Goal: Task Accomplishment & Management: Complete application form

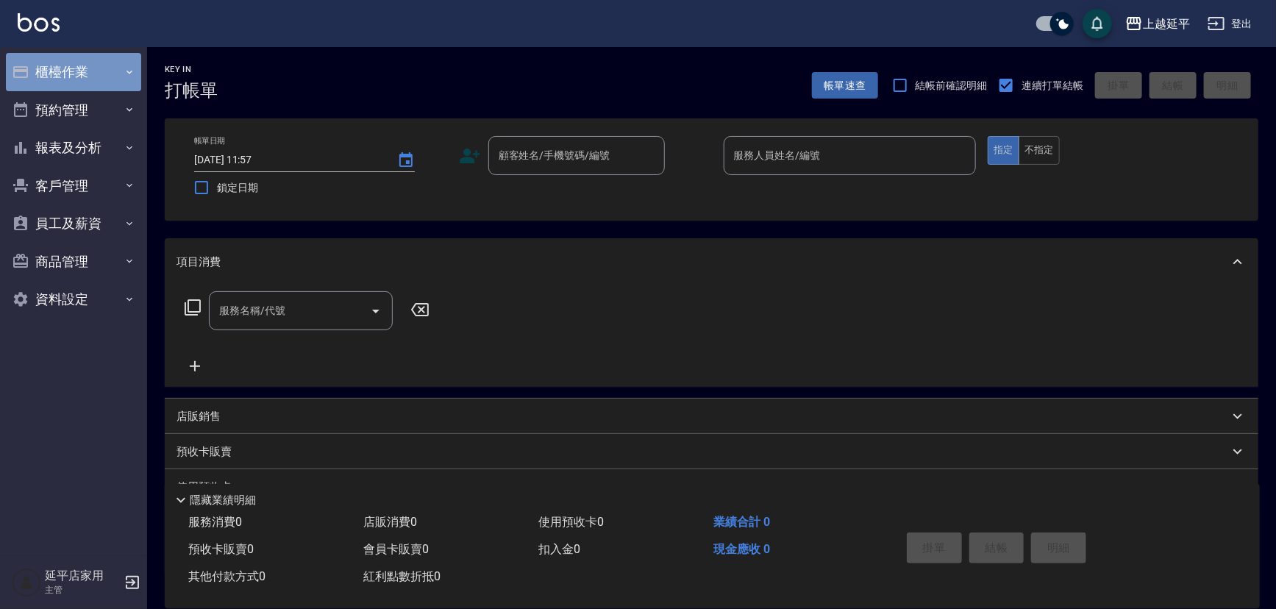
click at [49, 76] on button "櫃檯作業" at bounding box center [73, 72] width 135 height 38
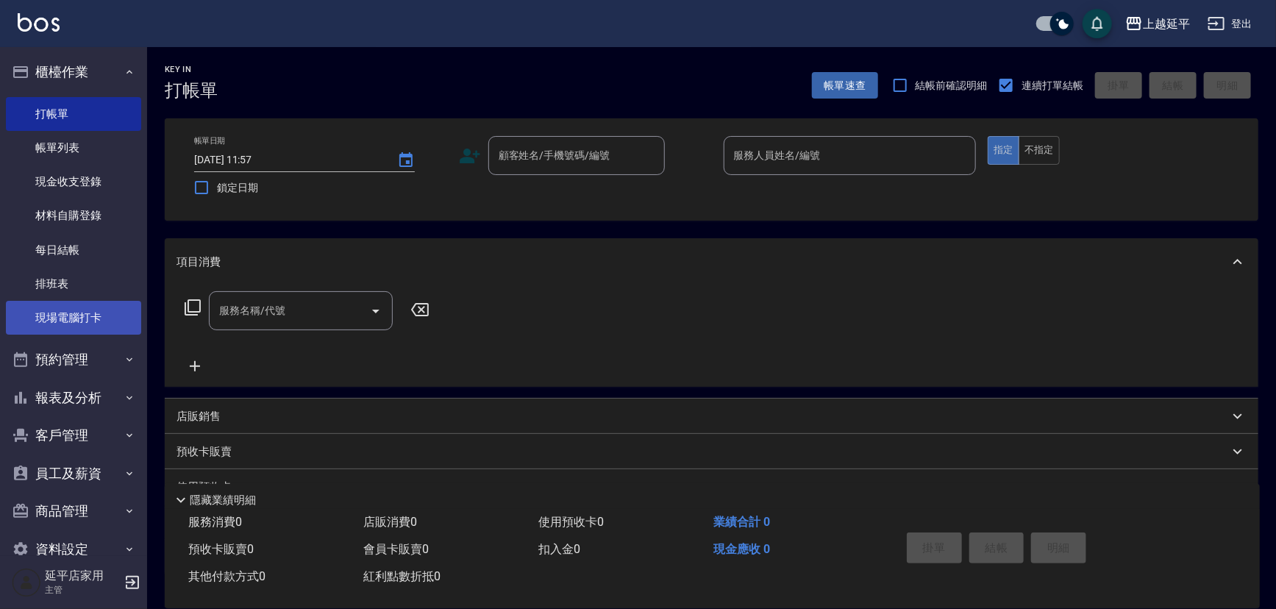
click at [83, 310] on link "現場電腦打卡" at bounding box center [73, 318] width 135 height 34
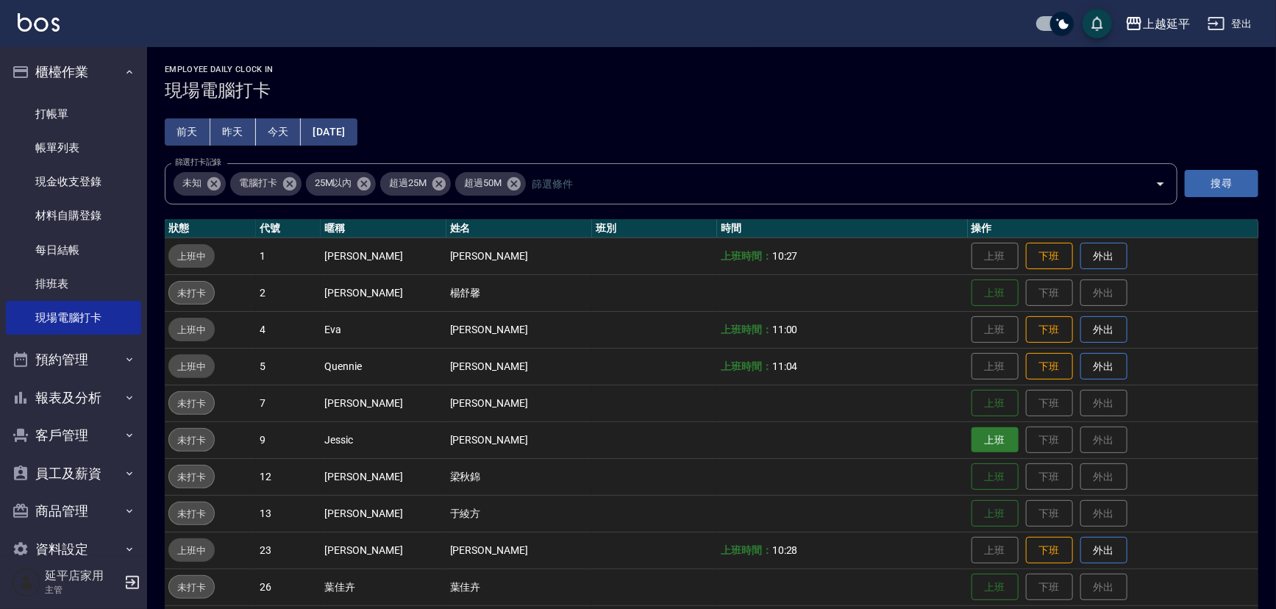
click at [984, 436] on button "上班" at bounding box center [995, 440] width 47 height 26
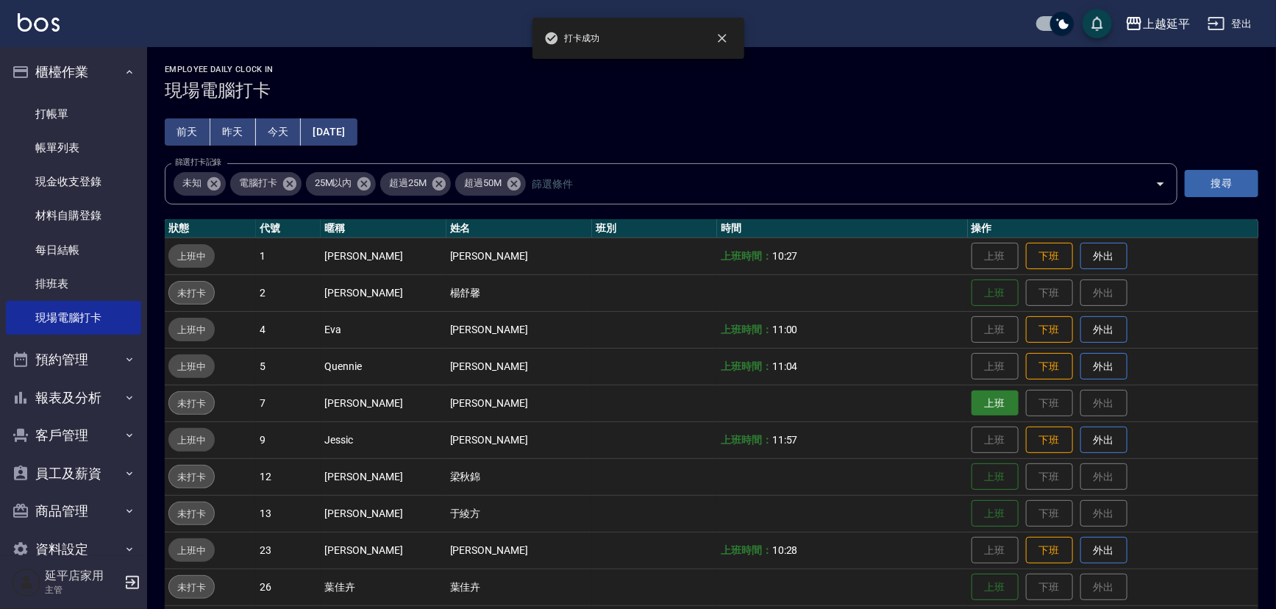
click at [972, 400] on button "上班" at bounding box center [995, 404] width 47 height 26
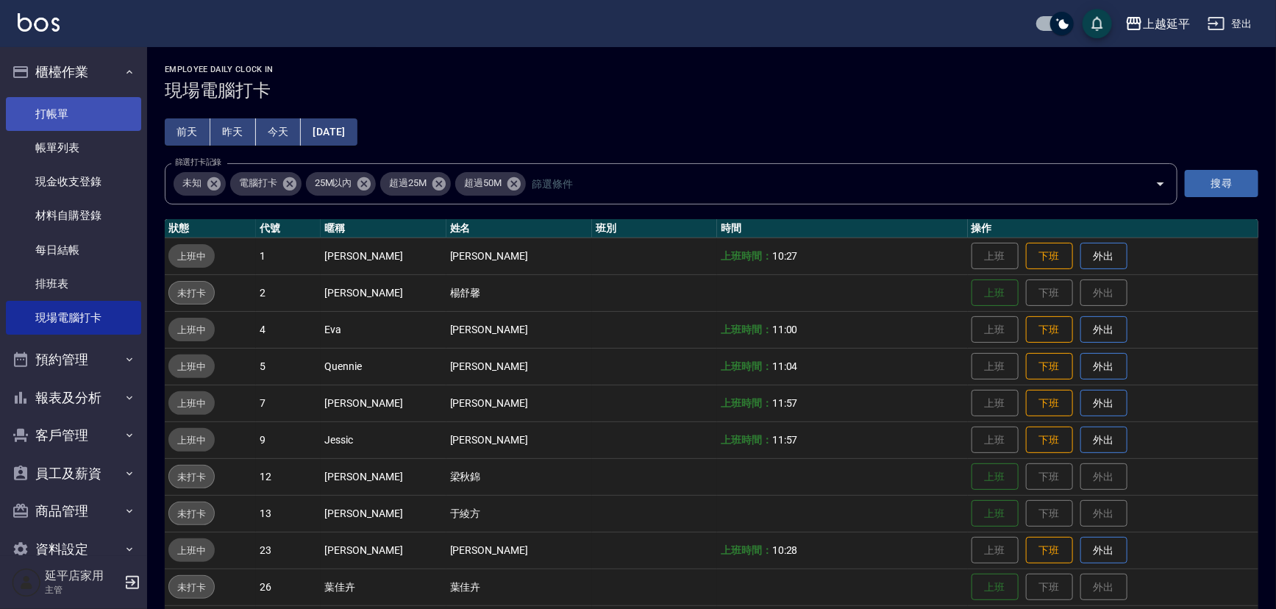
click at [43, 125] on link "打帳單" at bounding box center [73, 114] width 135 height 34
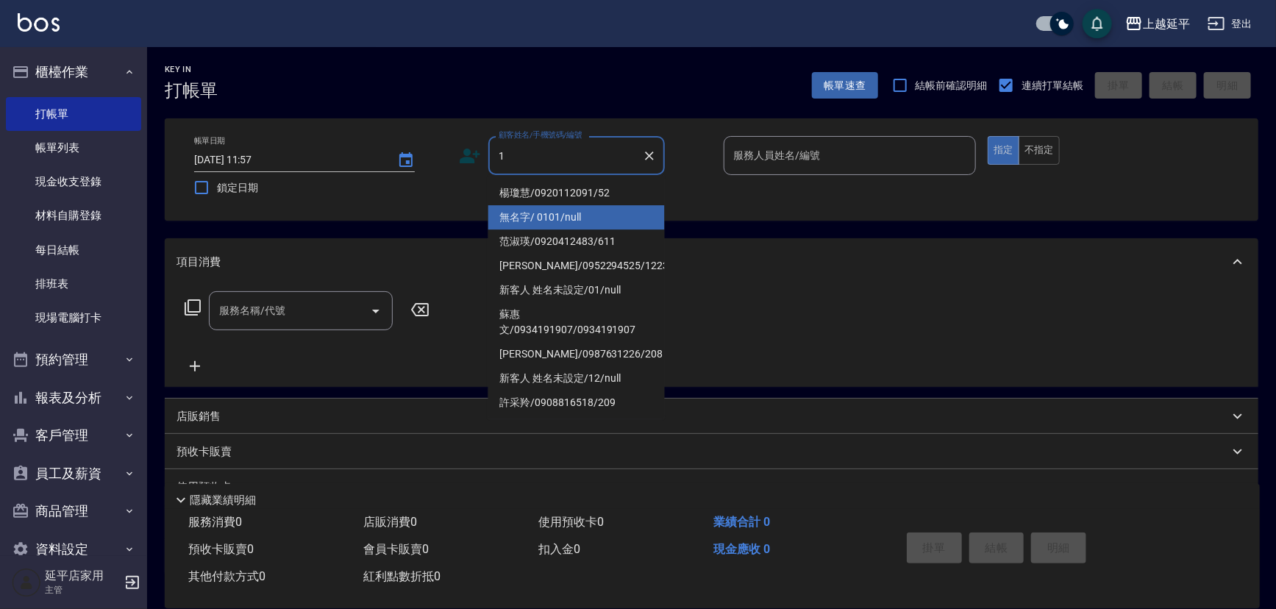
type input "1"
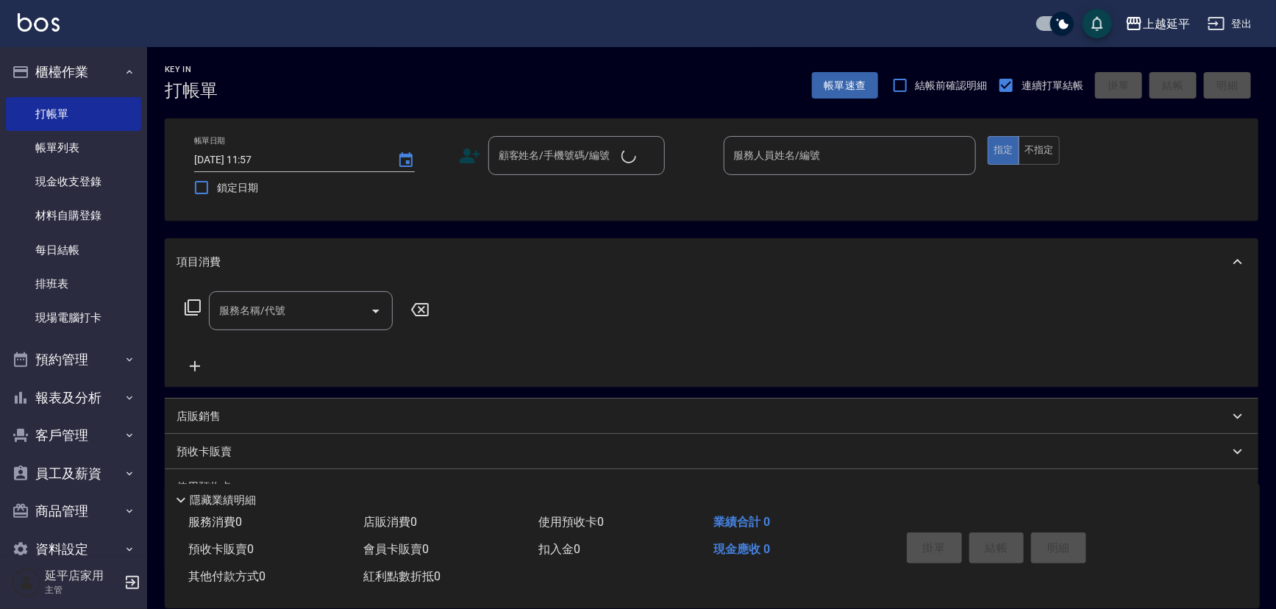
click at [538, 213] on div "帳單日期 [DATE] 11:57 鎖定日期 顧客姓名/手機號碼/編號 顧客姓名/手機號碼/編號 服務人員姓名/編號 服務人員姓名/編號 指定 不指定" at bounding box center [712, 169] width 1094 height 102
click at [575, 160] on input "顧客姓名/手機號碼/編號" at bounding box center [565, 156] width 141 height 26
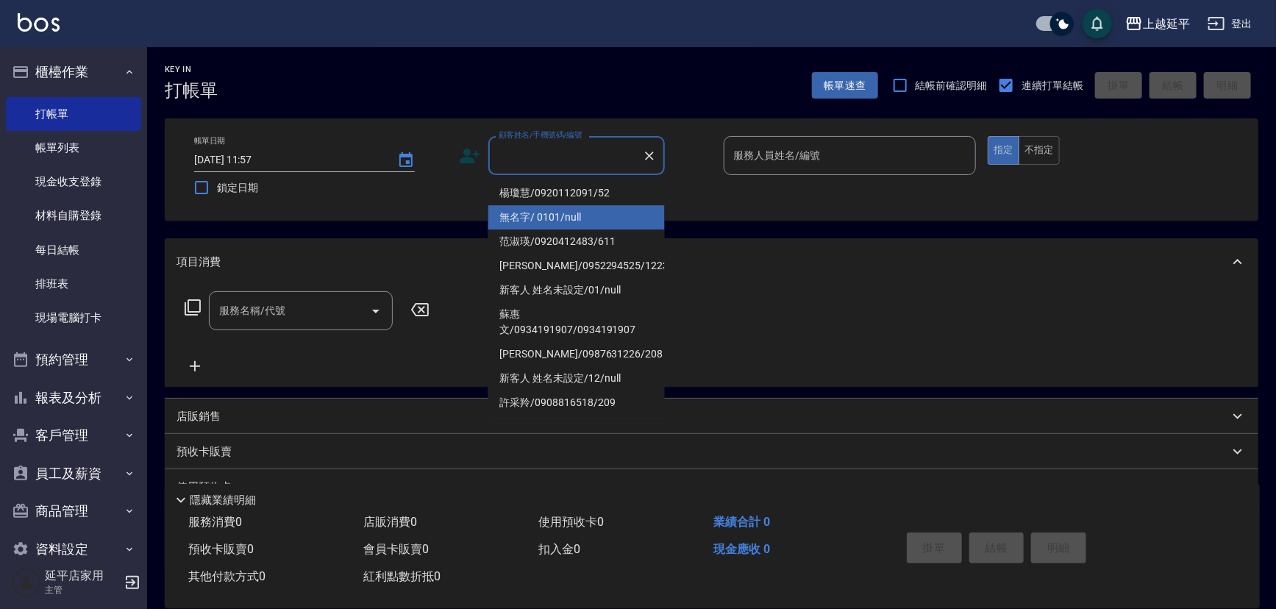
click at [567, 208] on li "無名字/ 0101/null" at bounding box center [576, 217] width 177 height 24
type input "無名字/ 0101/null"
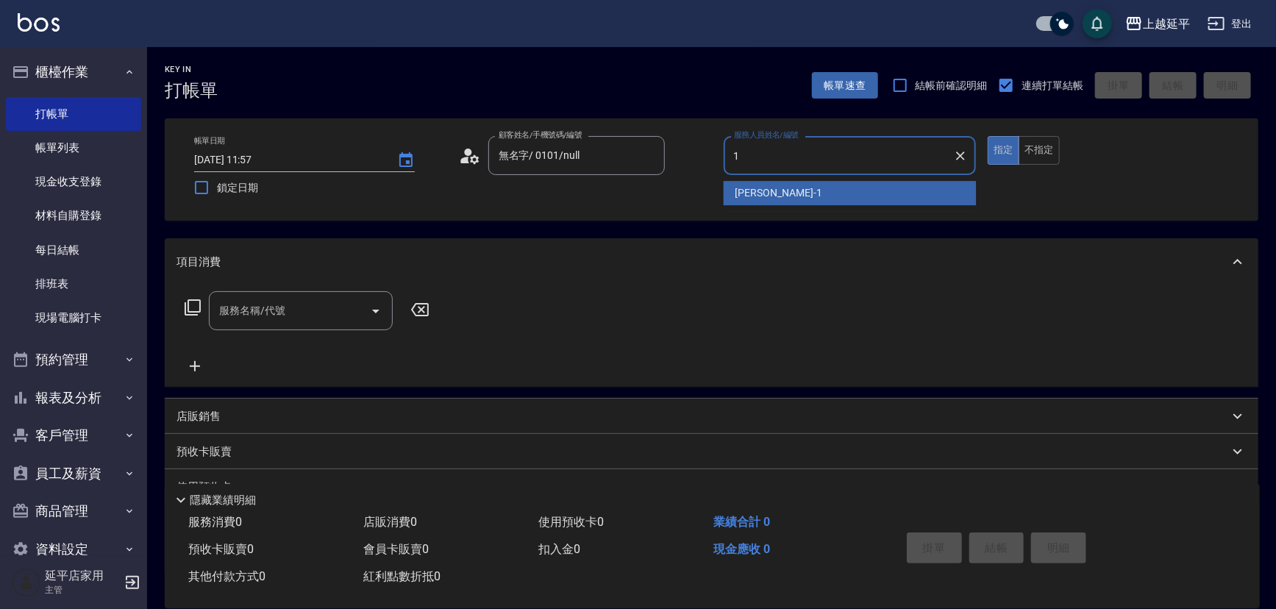
click at [802, 192] on div "[PERSON_NAME]-1" at bounding box center [850, 193] width 253 height 24
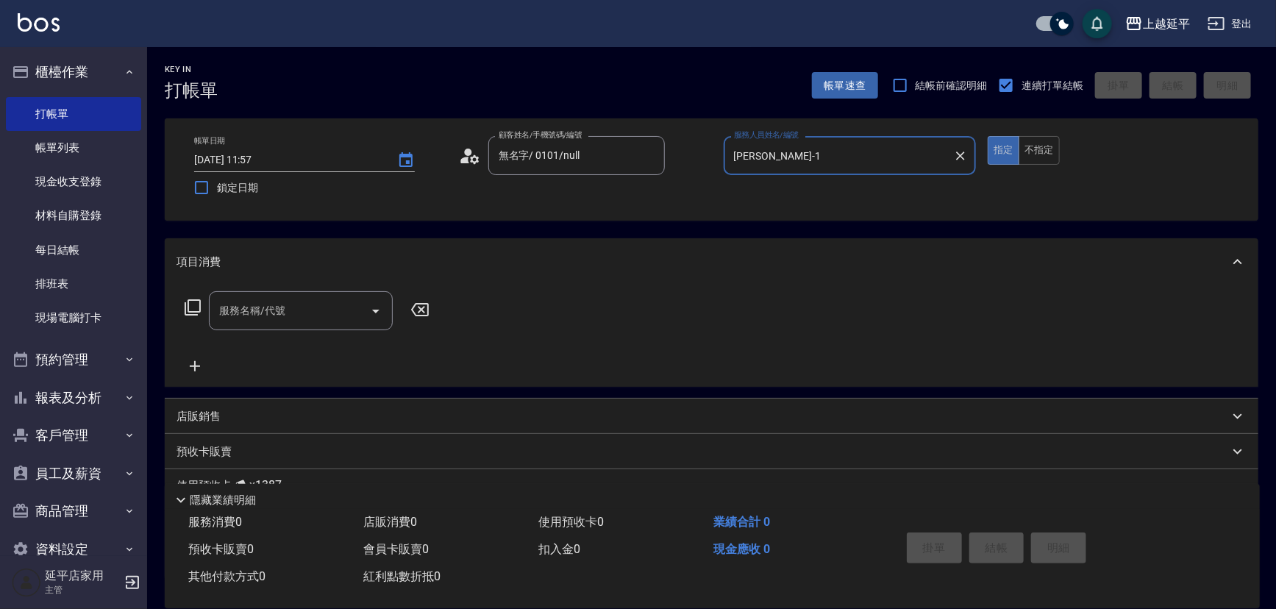
click at [382, 303] on icon "Open" at bounding box center [376, 311] width 18 height 18
type input "[PERSON_NAME]-1"
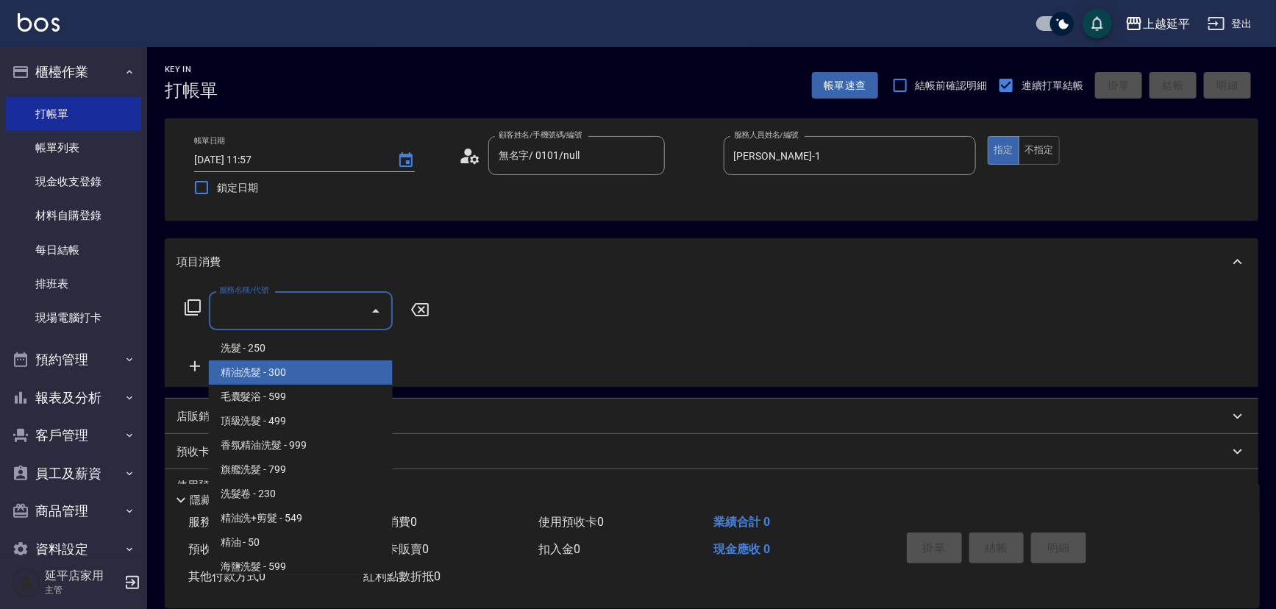
click at [278, 373] on span "精油洗髮 - 300" at bounding box center [301, 372] width 184 height 24
type input "精油洗髮(102)"
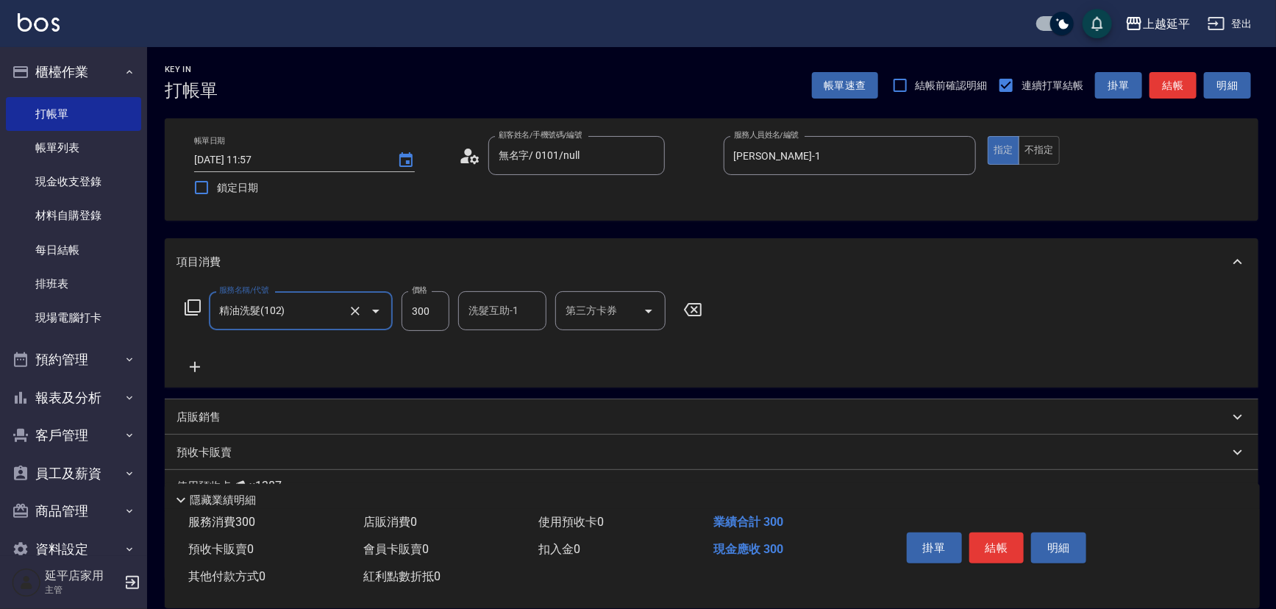
click at [524, 309] on input "洗髮互助-1" at bounding box center [502, 311] width 75 height 26
click at [500, 359] on div "恩恩 -23" at bounding box center [502, 348] width 88 height 24
type input "恩恩-23"
click at [997, 542] on button "結帳" at bounding box center [996, 548] width 55 height 31
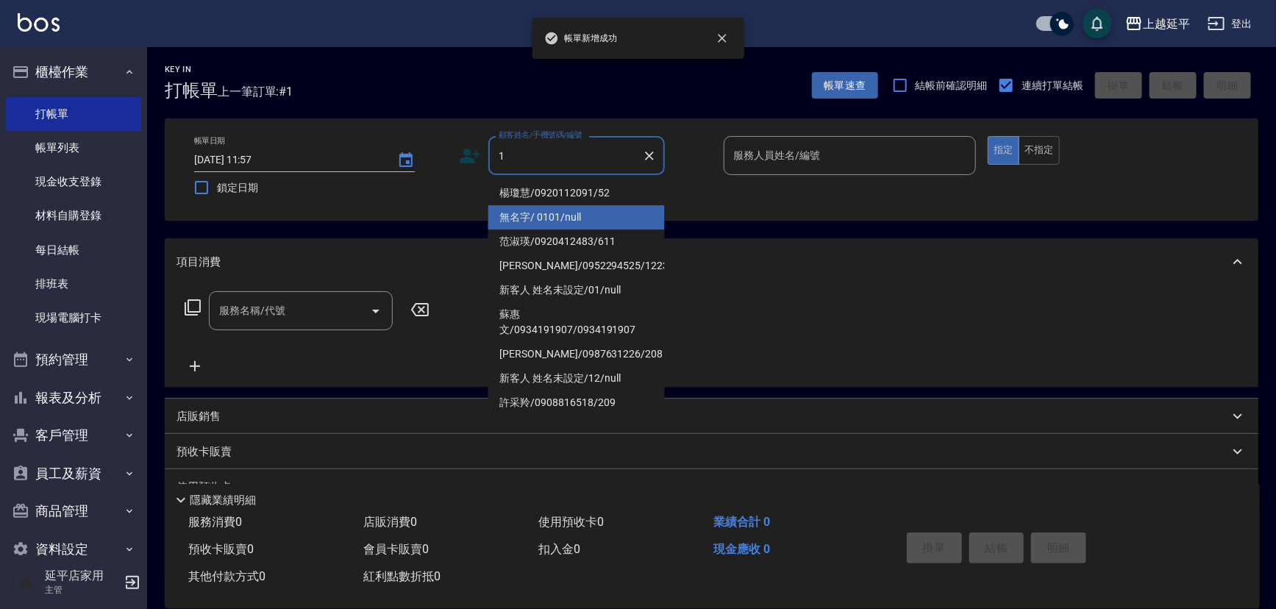
click at [534, 216] on li "無名字/ 0101/null" at bounding box center [576, 217] width 177 height 24
type input "無名字/ 0101/null"
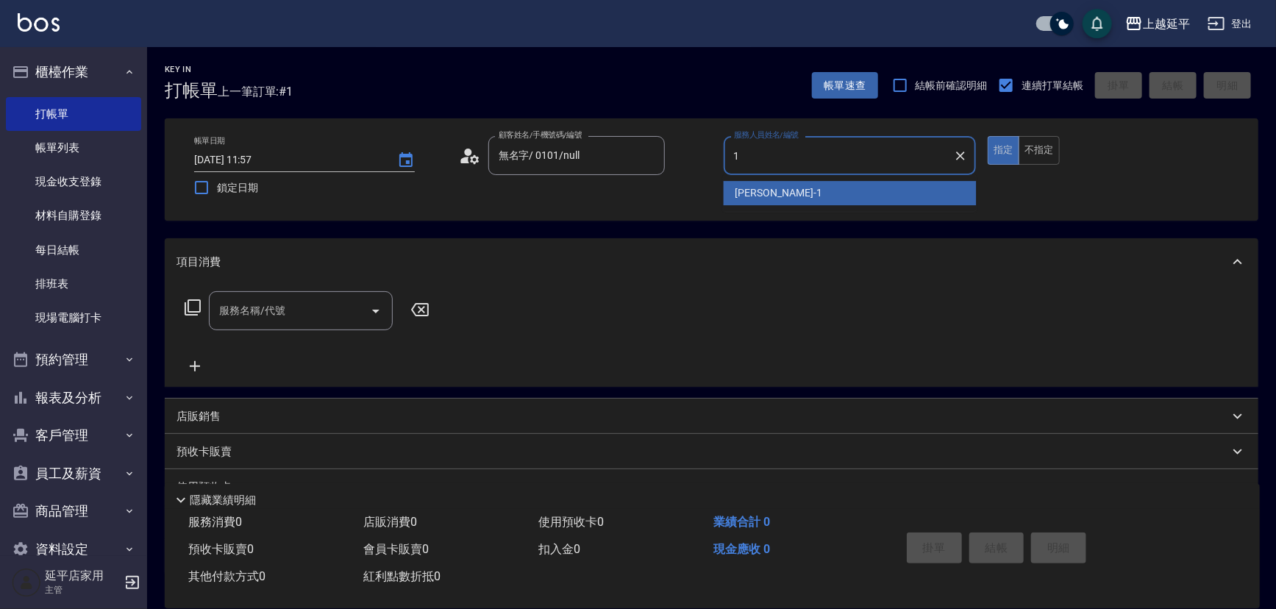
click at [750, 199] on span "[PERSON_NAME]-1" at bounding box center [779, 192] width 87 height 15
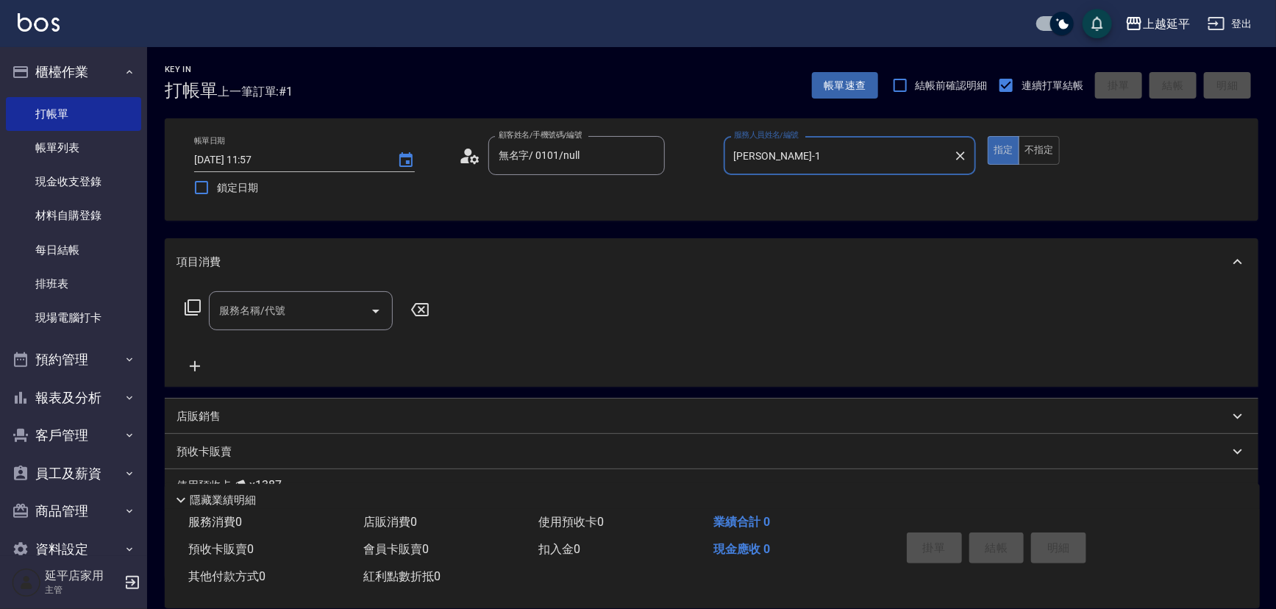
type input "[PERSON_NAME]-1"
click at [188, 310] on icon at bounding box center [193, 307] width 16 height 16
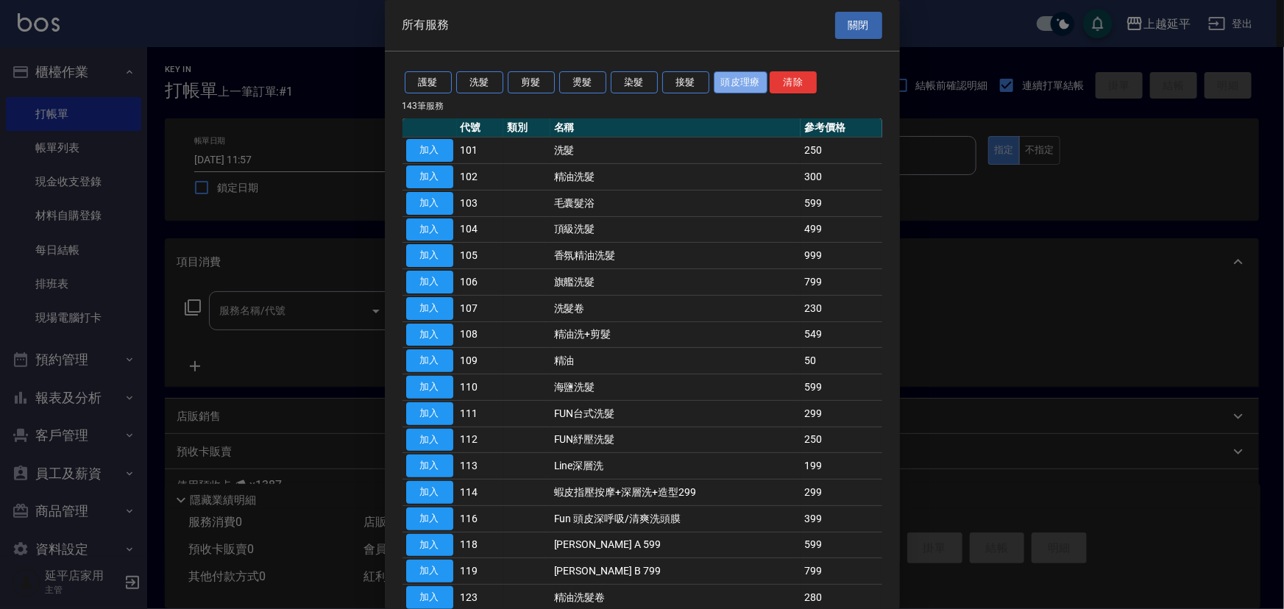
click at [738, 76] on button "頭皮理療" at bounding box center [740, 82] width 54 height 23
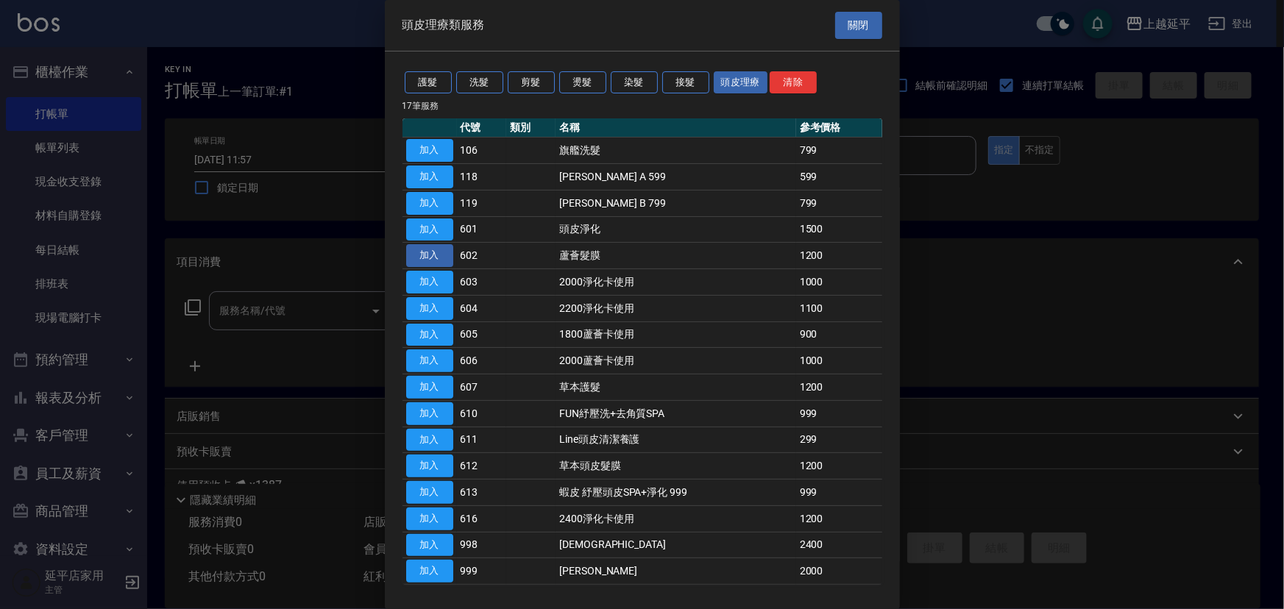
click at [434, 258] on button "加入" at bounding box center [429, 255] width 47 height 23
type input "蘆薈髮膜(602)"
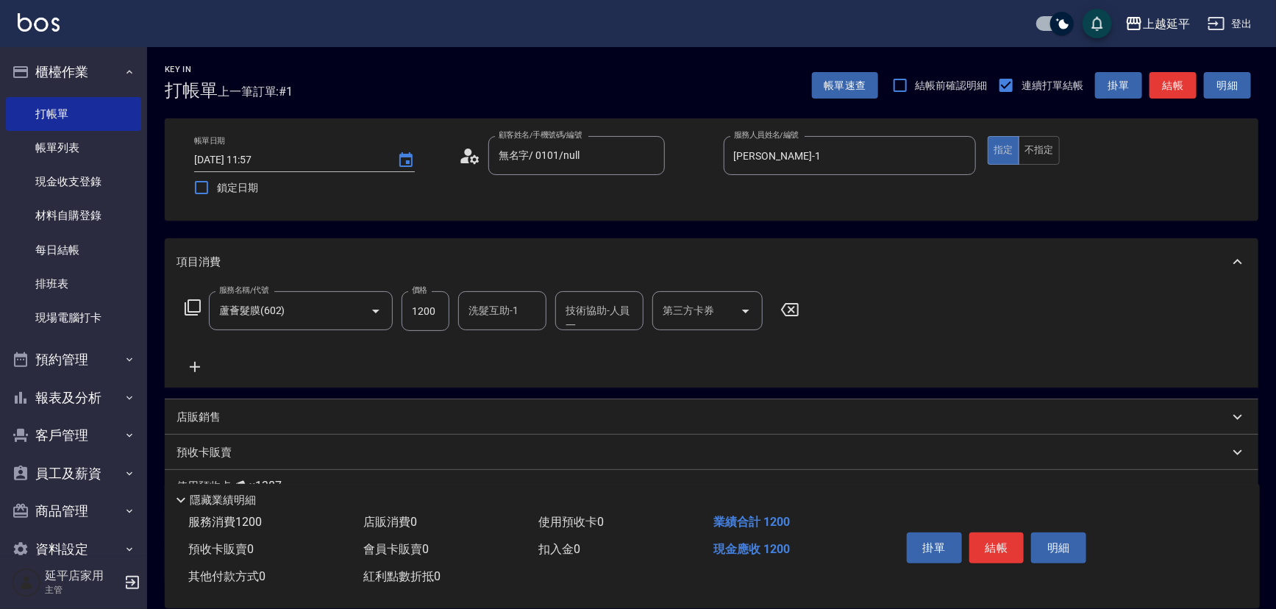
click at [513, 316] on div "洗髮互助-1 洗髮互助-1" at bounding box center [502, 310] width 88 height 39
click at [508, 349] on div "丞宗 -29" at bounding box center [502, 348] width 88 height 24
type input "丞宗-29"
click at [582, 320] on div "技術協助-人員一 技術協助-人員[PERSON_NAME]" at bounding box center [599, 310] width 88 height 39
click at [577, 339] on div "丞宗 -29" at bounding box center [599, 348] width 88 height 24
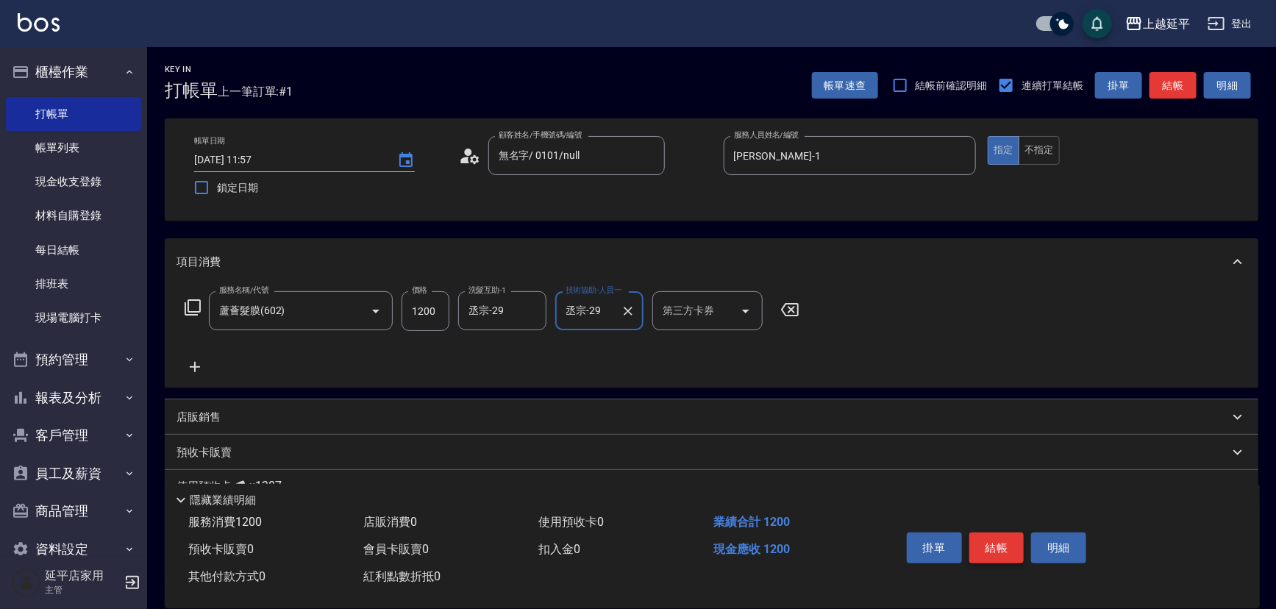
type input "丞宗-29"
click at [992, 544] on button "結帳" at bounding box center [996, 548] width 55 height 31
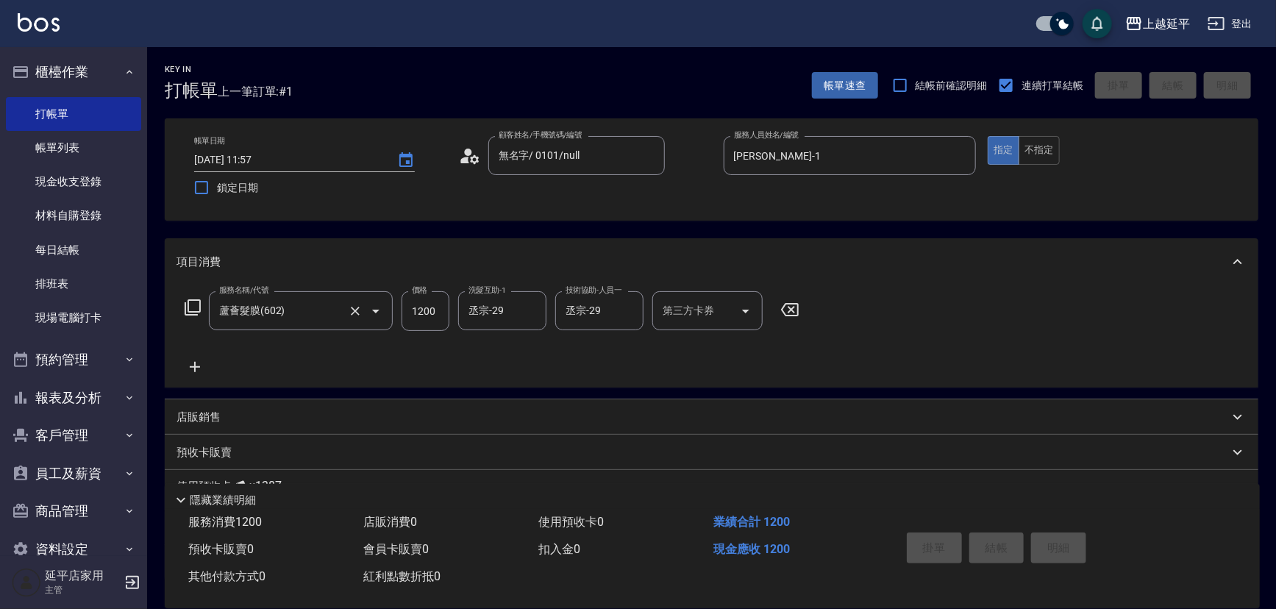
type input "[DATE] 11:58"
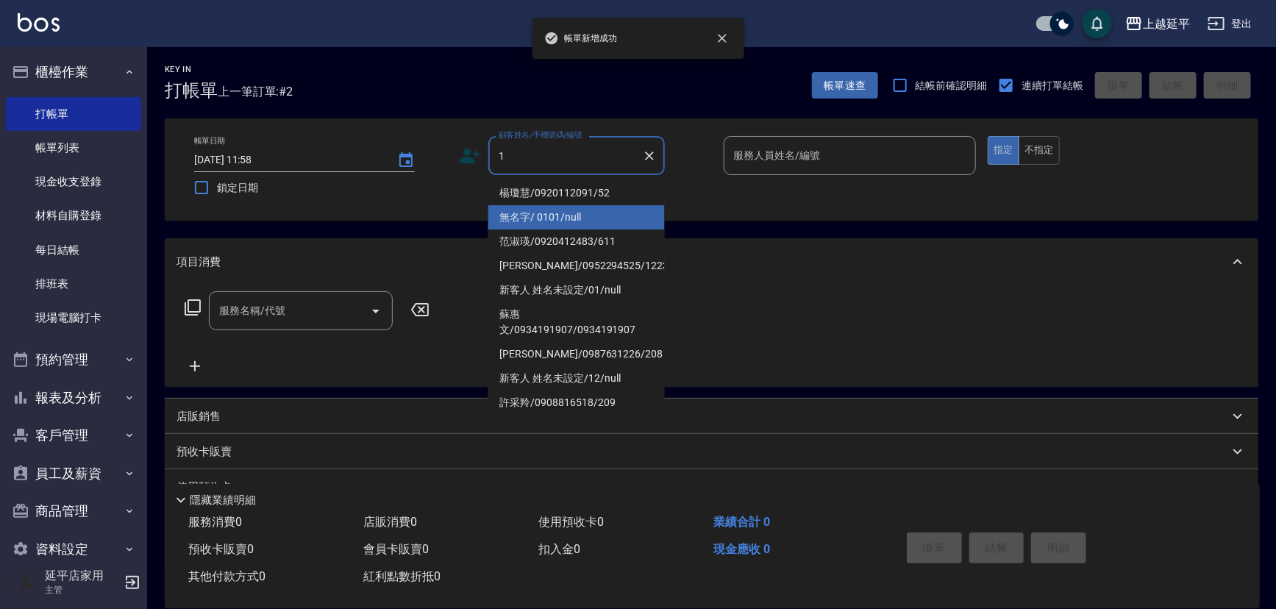
click at [548, 221] on li "無名字/ 0101/null" at bounding box center [576, 217] width 177 height 24
type input "無名字/ 0101/null"
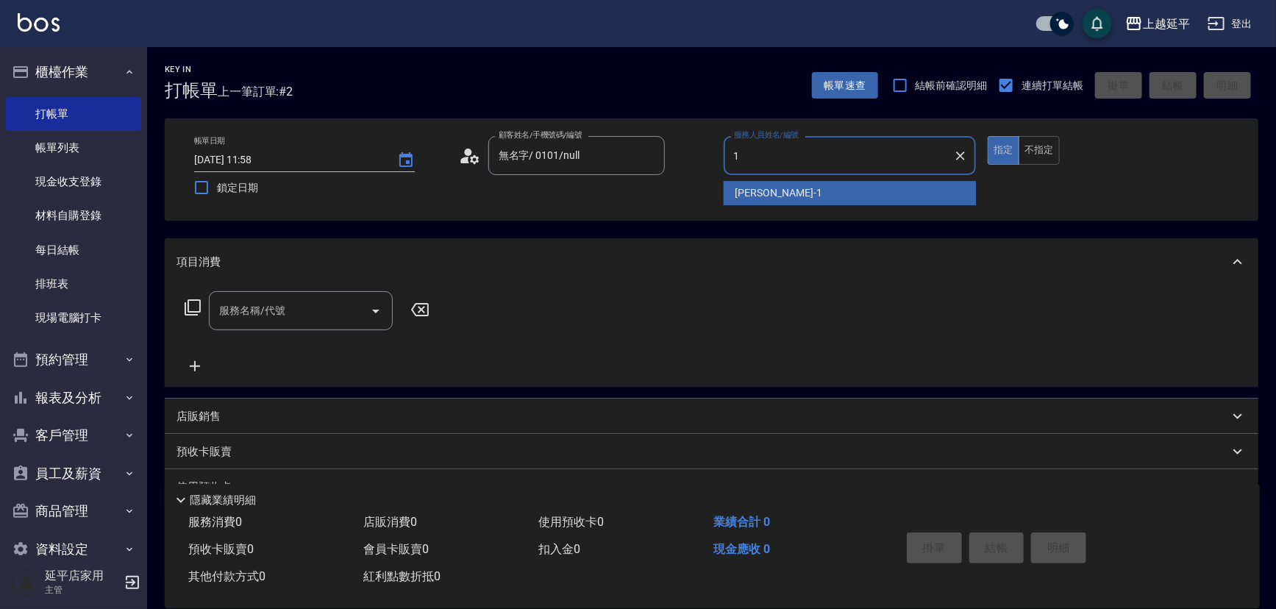
click at [766, 196] on span "[PERSON_NAME]-1" at bounding box center [779, 192] width 87 height 15
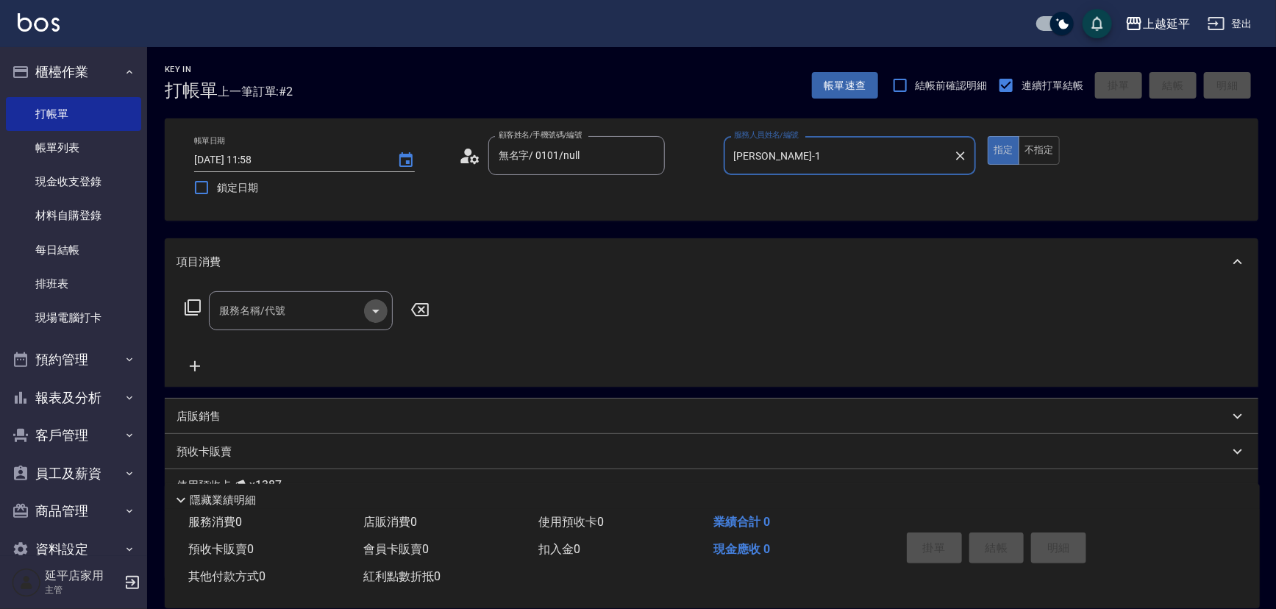
click at [382, 309] on icon "Open" at bounding box center [376, 311] width 18 height 18
type input "[PERSON_NAME]-1"
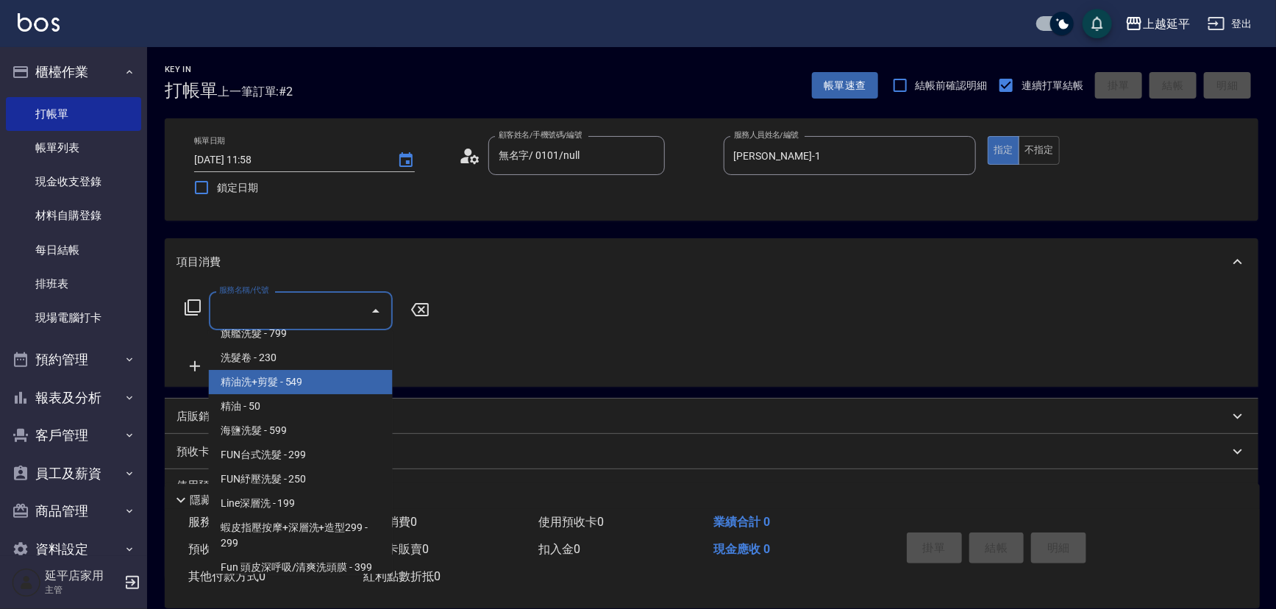
scroll to position [334, 0]
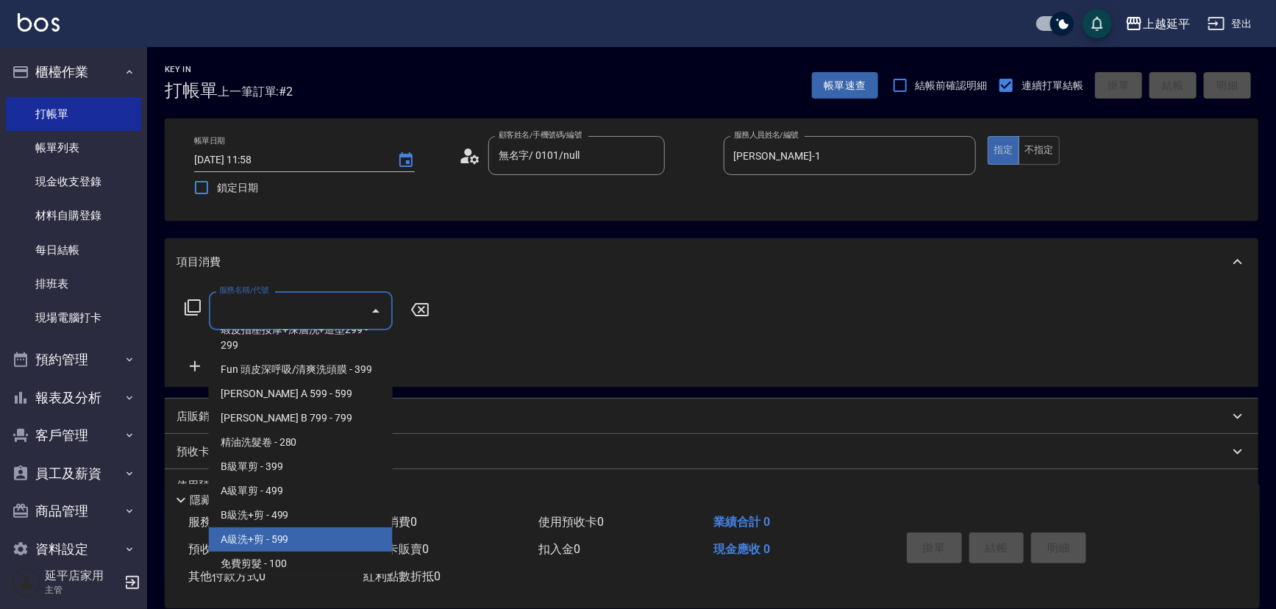
click at [305, 531] on span "A級洗+剪 - 599" at bounding box center [301, 539] width 184 height 24
type input "A級洗+剪(204)"
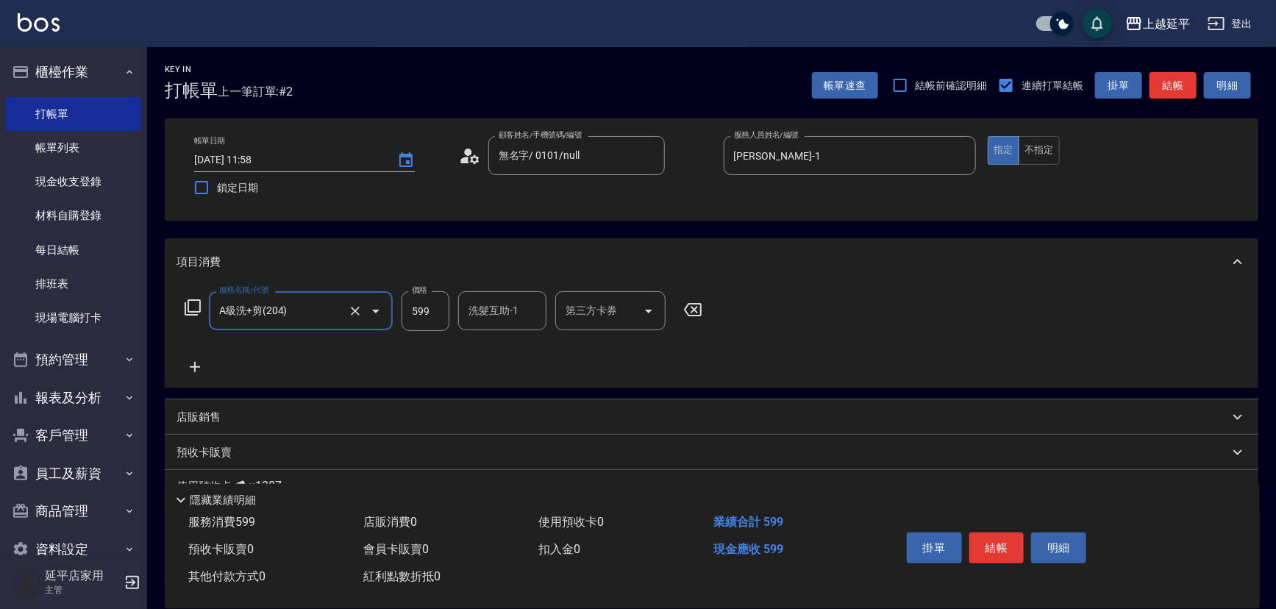
click at [513, 305] on div "洗髮互助-1 洗髮互助-1" at bounding box center [502, 310] width 88 height 39
click at [488, 348] on span "[PERSON_NAME] -30" at bounding box center [516, 348] width 93 height 15
type input "[PERSON_NAME]-30"
click at [994, 537] on button "結帳" at bounding box center [996, 548] width 55 height 31
